Goal: Information Seeking & Learning: Learn about a topic

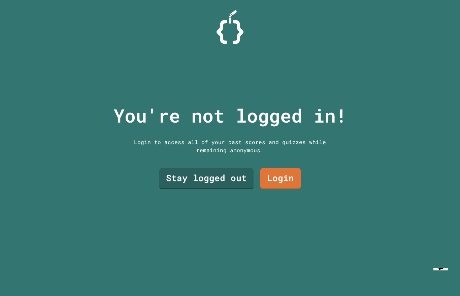
click at [234, 181] on link "Stay logged out" at bounding box center [206, 178] width 94 height 21
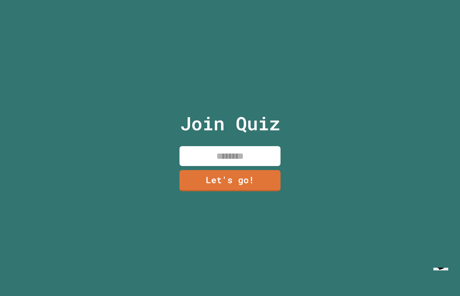
click at [258, 160] on input at bounding box center [229, 156] width 101 height 20
type input "*****"
click at [267, 182] on link "Let's go!" at bounding box center [229, 180] width 101 height 21
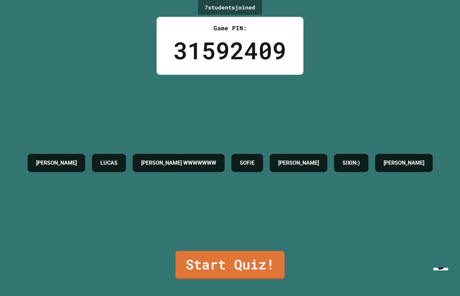
click at [267, 279] on link "Start Quiz!" at bounding box center [229, 265] width 109 height 28
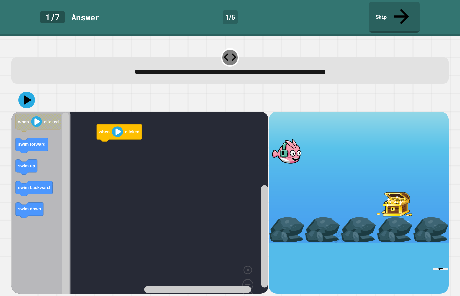
click at [216, 57] on div "**********" at bounding box center [229, 70] width 437 height 26
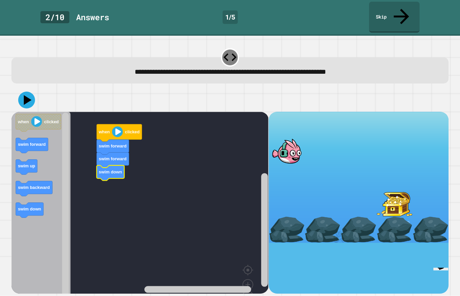
click at [400, 230] on html "**********" at bounding box center [230, 148] width 460 height 296
click at [400, 230] on div at bounding box center [359, 203] width 180 height 182
click at [25, 95] on icon at bounding box center [28, 100] width 8 height 10
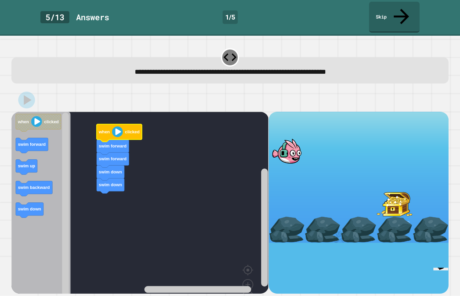
click at [109, 129] on text "when" at bounding box center [104, 131] width 11 height 5
click at [120, 126] on image "Blockly Workspace" at bounding box center [117, 131] width 11 height 11
click at [36, 116] on image "Blockly Workspace" at bounding box center [36, 121] width 11 height 11
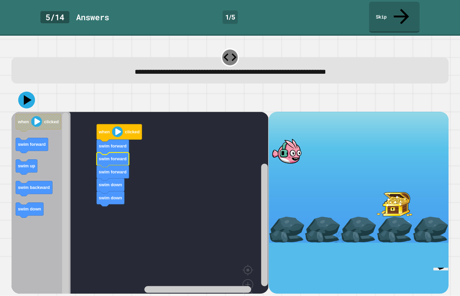
click at [30, 92] on icon at bounding box center [26, 100] width 17 height 17
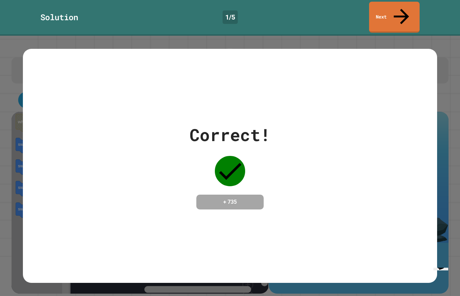
click at [407, 6] on link "Next" at bounding box center [394, 17] width 51 height 31
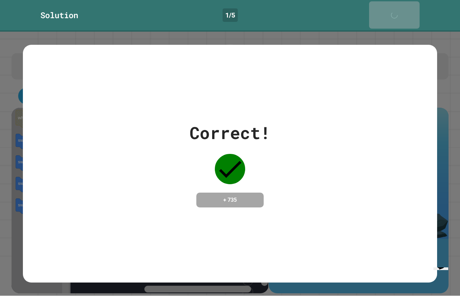
scroll to position [0, 0]
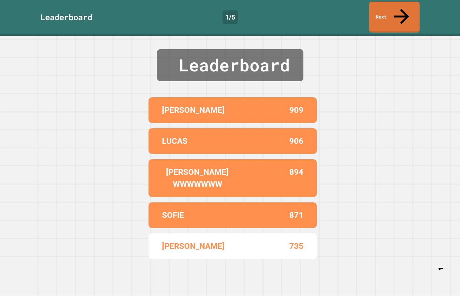
click at [399, 6] on icon at bounding box center [401, 16] width 23 height 23
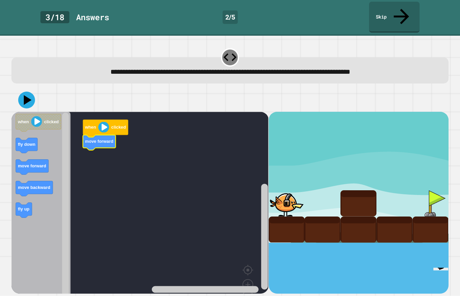
click at [23, 185] on text "move backward" at bounding box center [34, 187] width 32 height 5
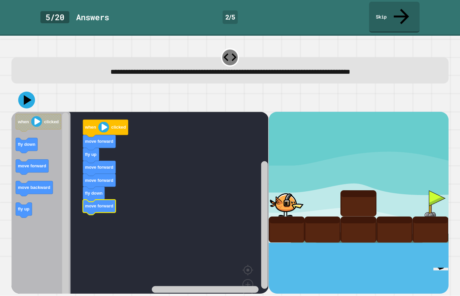
click at [22, 92] on icon at bounding box center [26, 100] width 17 height 17
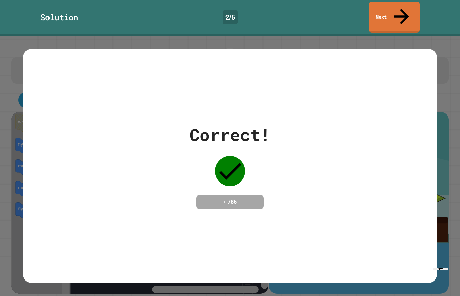
click at [403, 8] on icon at bounding box center [401, 16] width 23 height 23
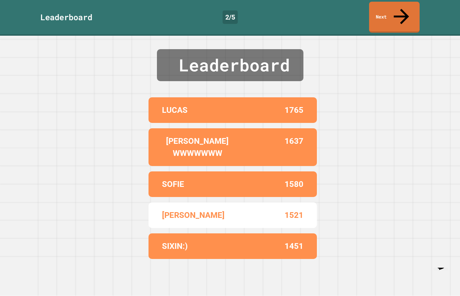
click at [409, 12] on link "Next" at bounding box center [394, 17] width 51 height 31
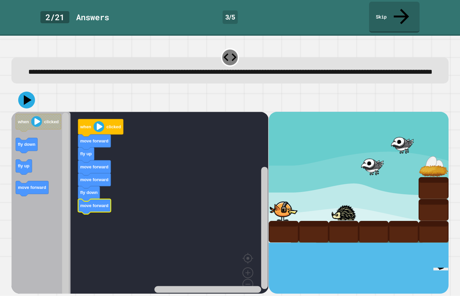
click at [88, 209] on icon "Blockly Workspace" at bounding box center [94, 206] width 33 height 15
click at [84, 224] on icon "Blockly Workspace" at bounding box center [88, 222] width 16 height 15
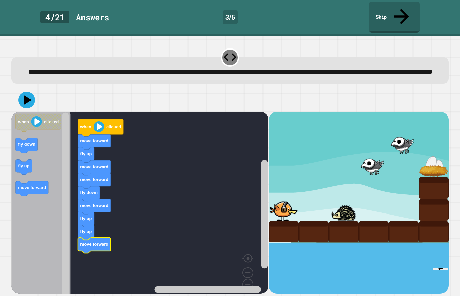
click at [22, 99] on icon at bounding box center [26, 100] width 17 height 17
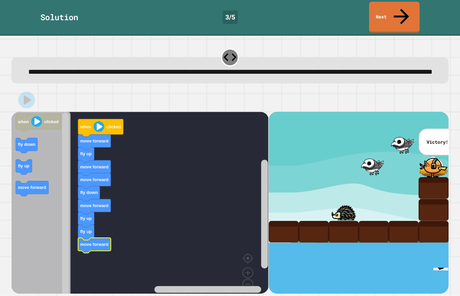
click at [410, 9] on link "Next" at bounding box center [394, 17] width 51 height 31
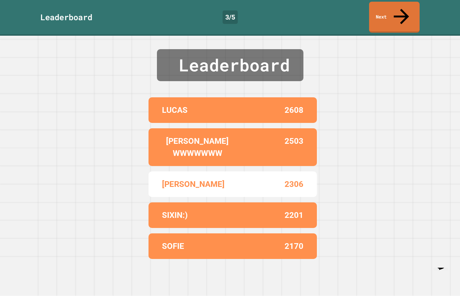
click at [411, 11] on link "Next" at bounding box center [394, 17] width 51 height 31
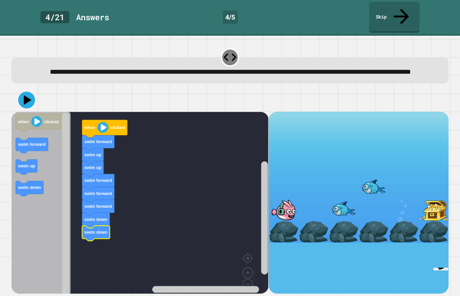
click at [28, 94] on icon at bounding box center [26, 100] width 17 height 17
click at [28, 93] on icon at bounding box center [26, 100] width 17 height 17
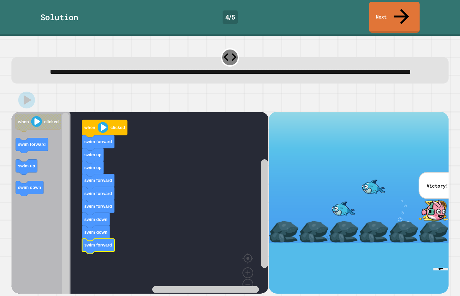
click at [410, 7] on link "Next" at bounding box center [394, 17] width 51 height 31
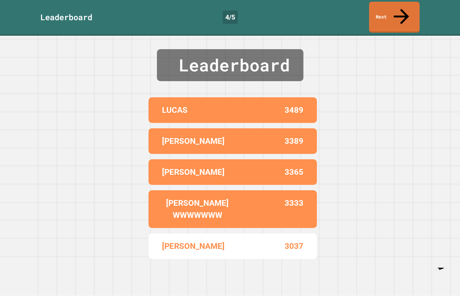
click at [408, 7] on link "Next" at bounding box center [394, 17] width 51 height 31
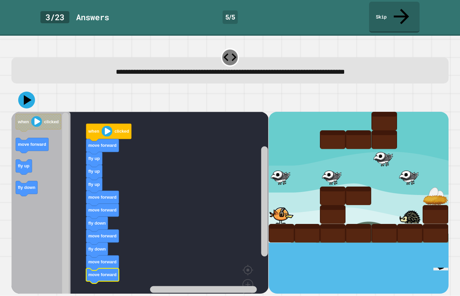
click at [26, 95] on icon at bounding box center [28, 100] width 8 height 10
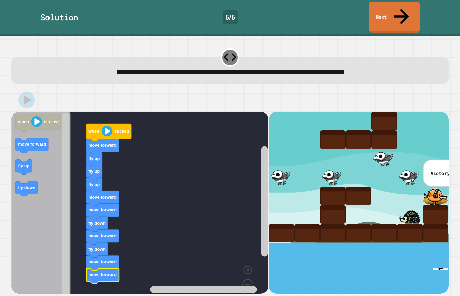
click at [408, 7] on link "Next" at bounding box center [394, 17] width 51 height 31
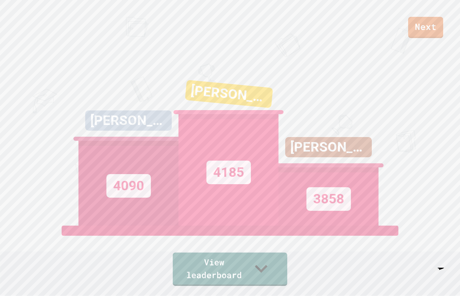
click at [427, 27] on link "Next" at bounding box center [425, 27] width 35 height 21
